Goal: Transaction & Acquisition: Purchase product/service

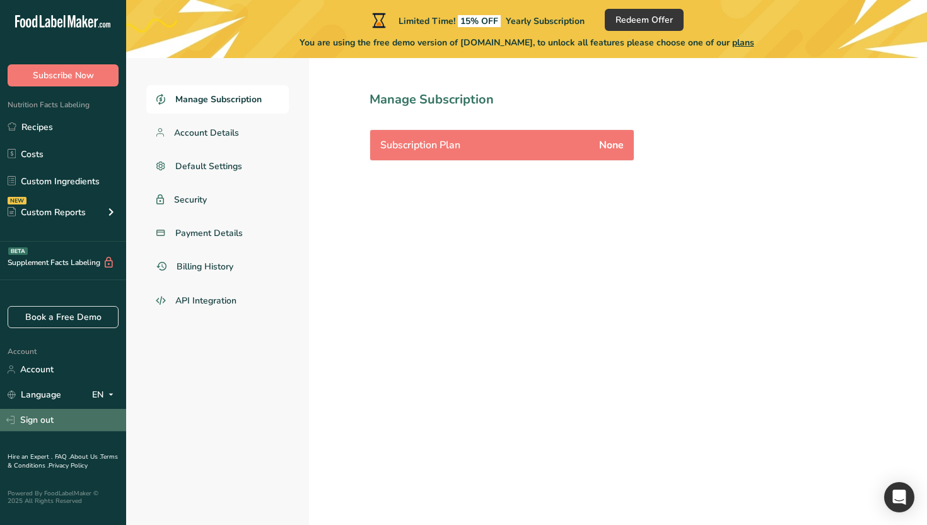
click at [41, 411] on link "Sign out" at bounding box center [63, 420] width 126 height 22
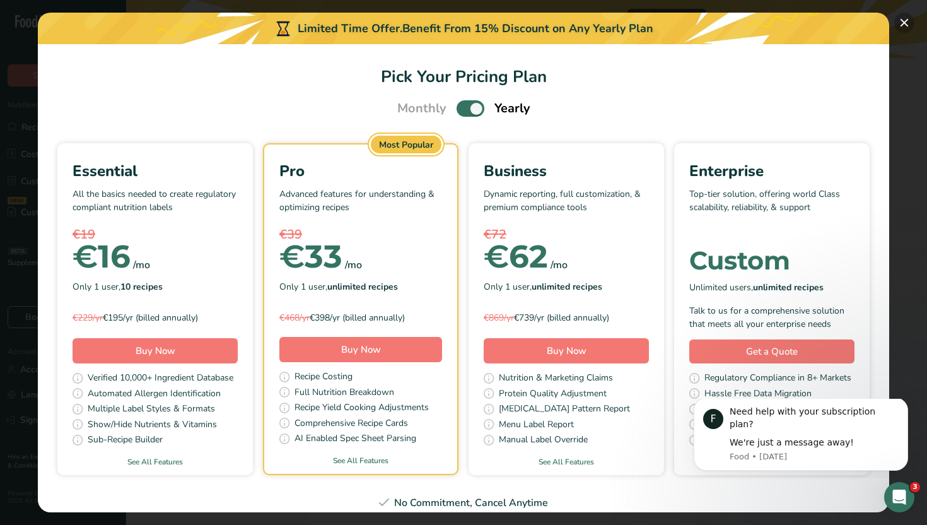
click at [906, 25] on button "Pick Your Pricing Plan Modal" at bounding box center [904, 23] width 20 height 20
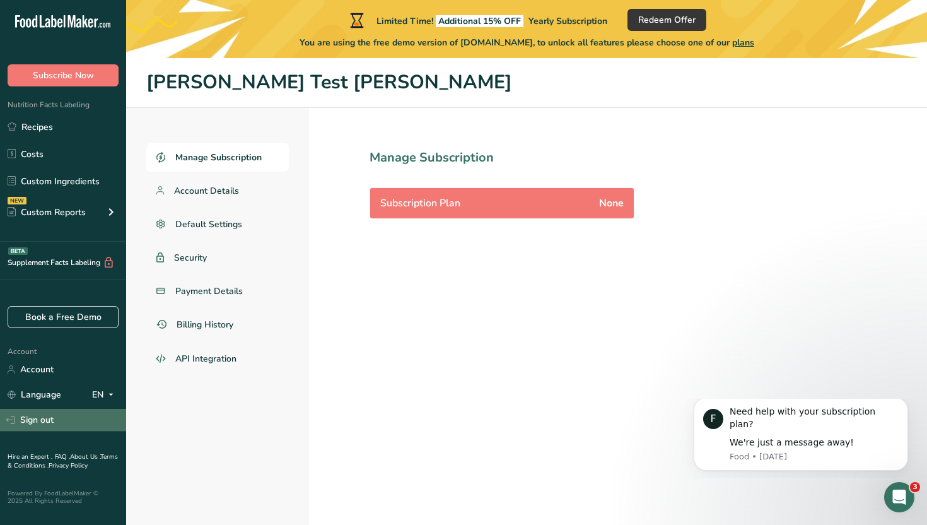
click at [50, 417] on link "Sign out" at bounding box center [63, 420] width 126 height 22
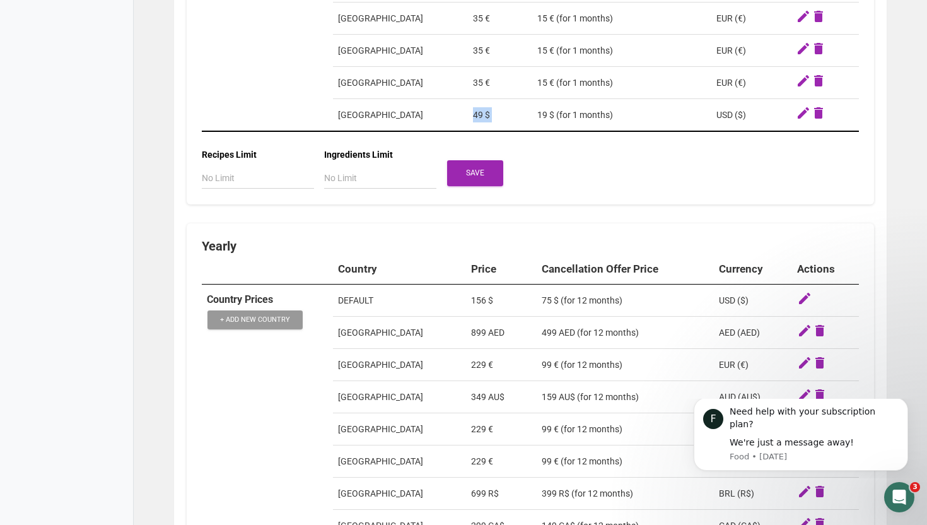
scroll to position [1238, 0]
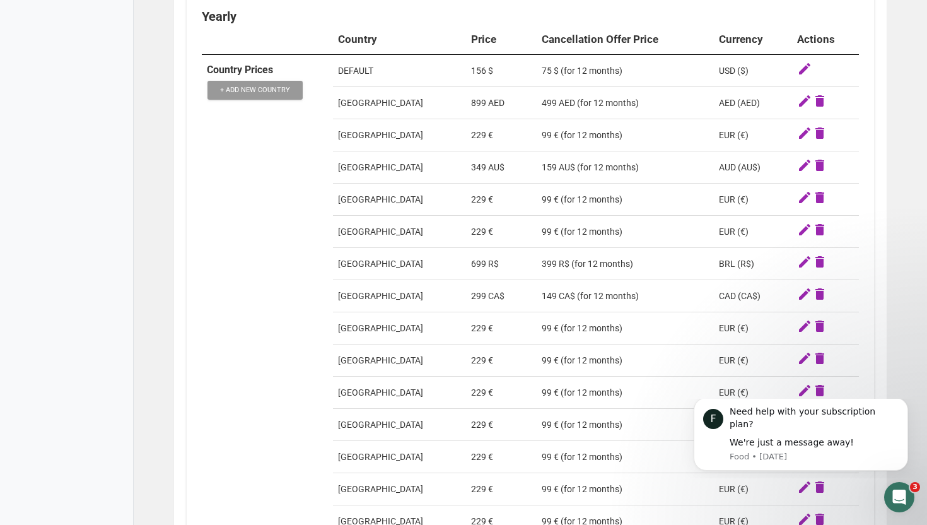
scroll to position [1466, 0]
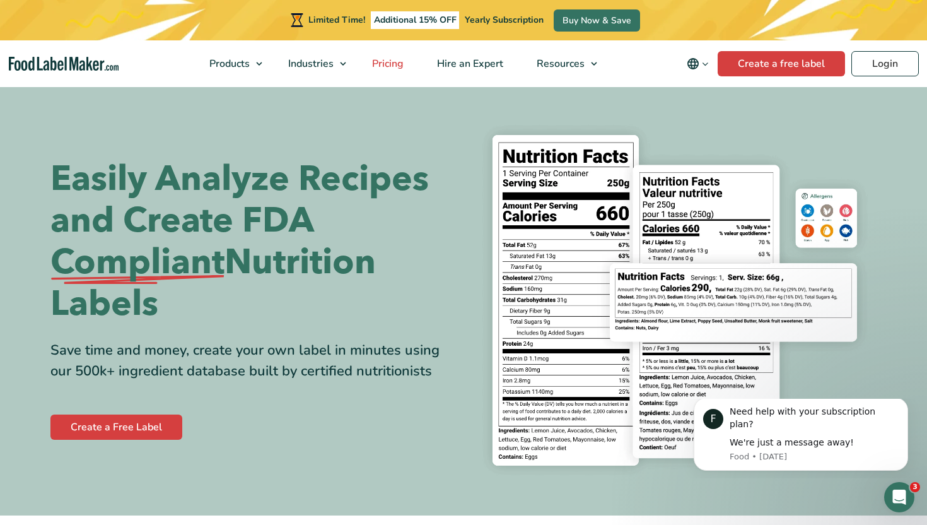
click at [400, 67] on span "Pricing" at bounding box center [386, 64] width 37 height 14
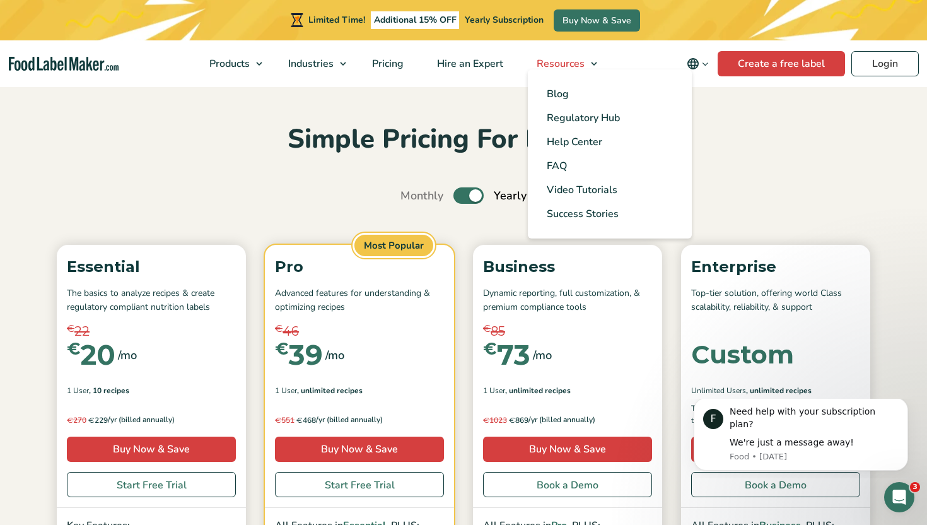
scroll to position [11, 0]
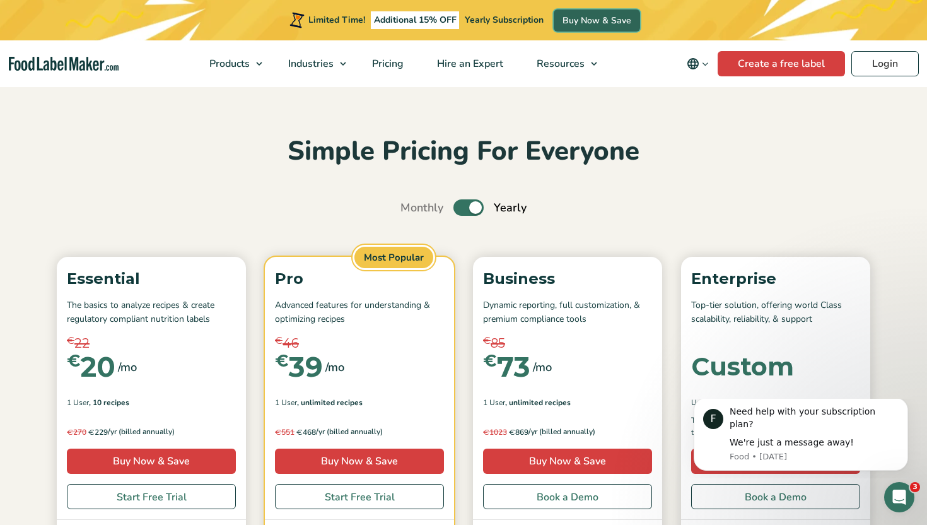
click at [588, 15] on link "Buy Now & Save" at bounding box center [597, 20] width 86 height 22
